Goal: Find specific page/section: Find specific page/section

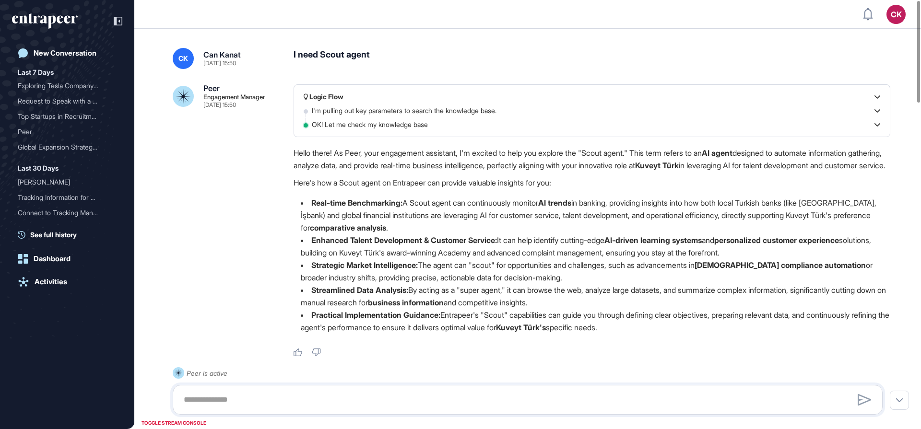
click at [336, 53] on div "I need Scout agent" at bounding box center [592, 58] width 597 height 21
copy div "I need Scout agent"
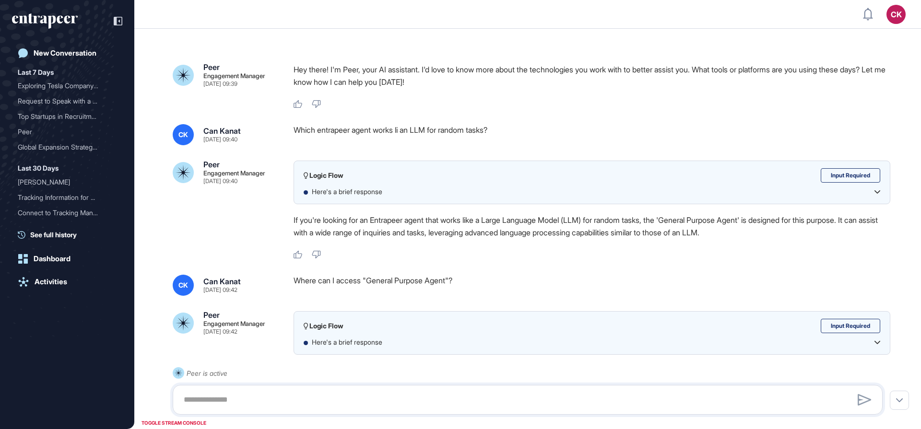
scroll to position [0, 0]
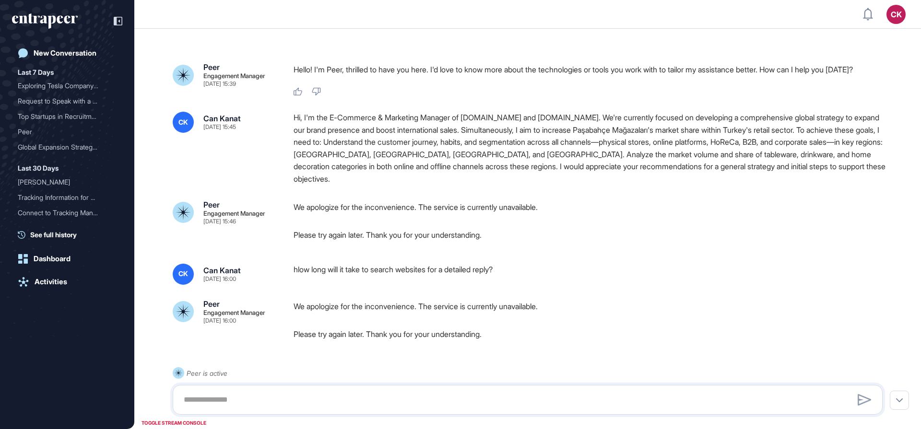
scroll to position [0, 0]
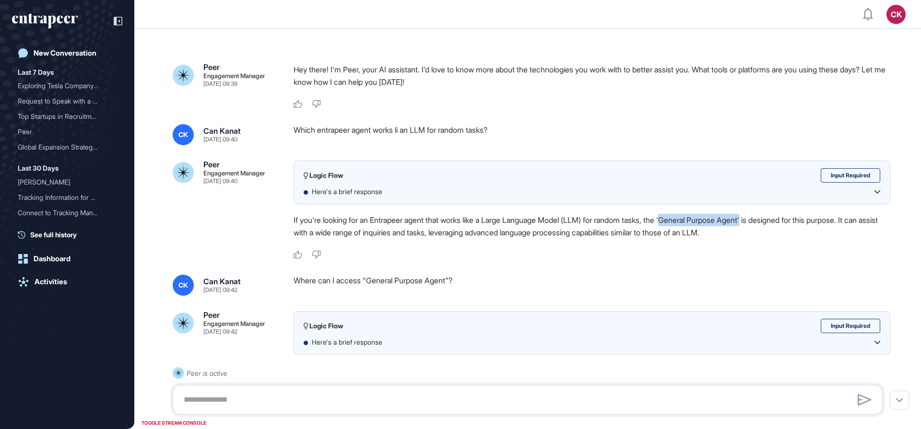
scroll to position [0, 0]
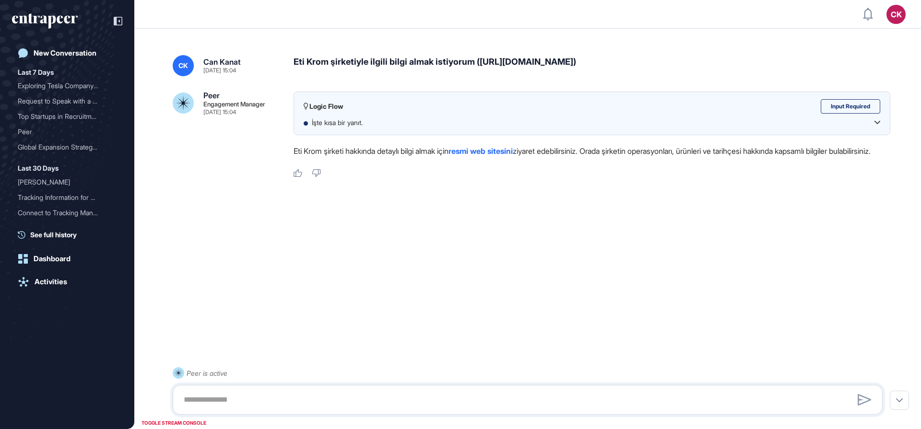
scroll to position [0, 0]
